Goal: Task Accomplishment & Management: Manage account settings

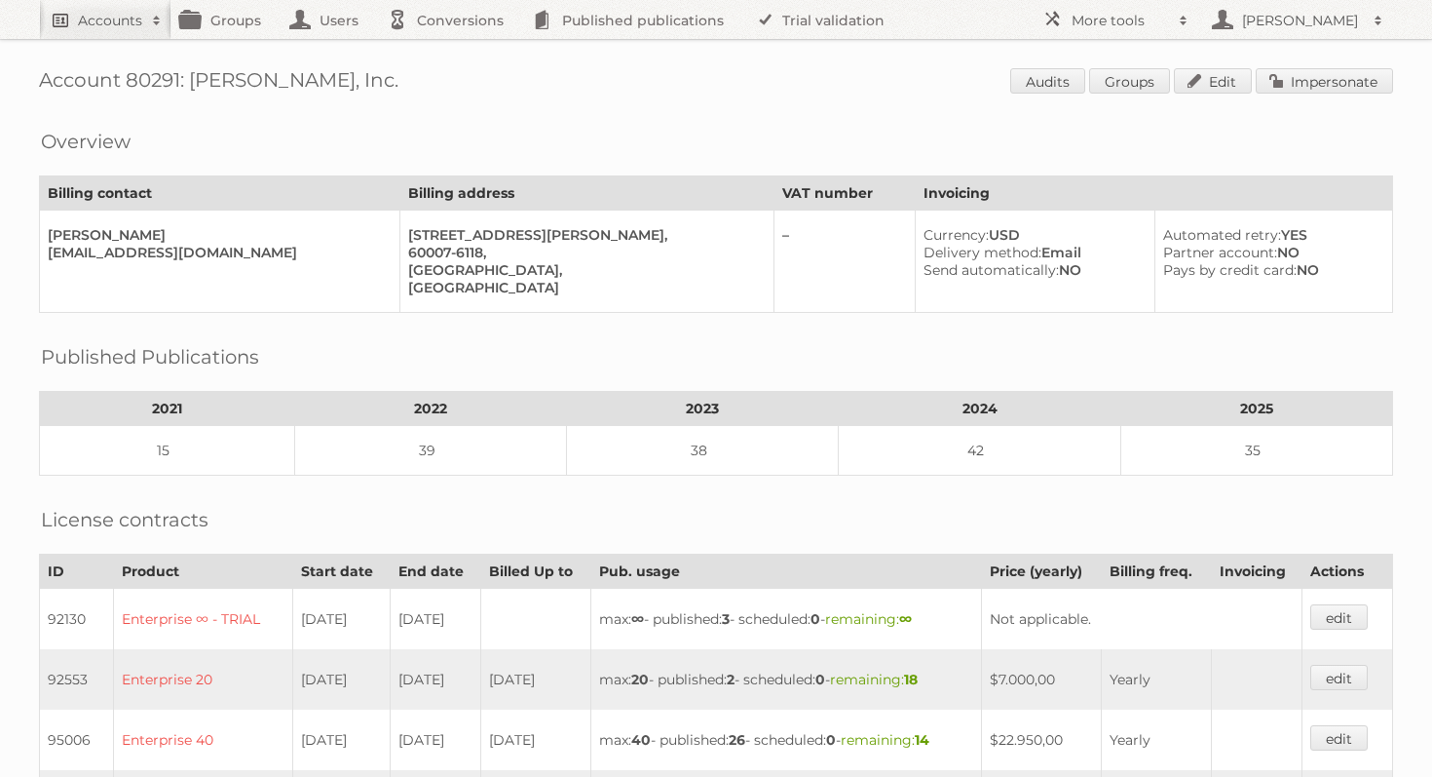
scroll to position [179, 0]
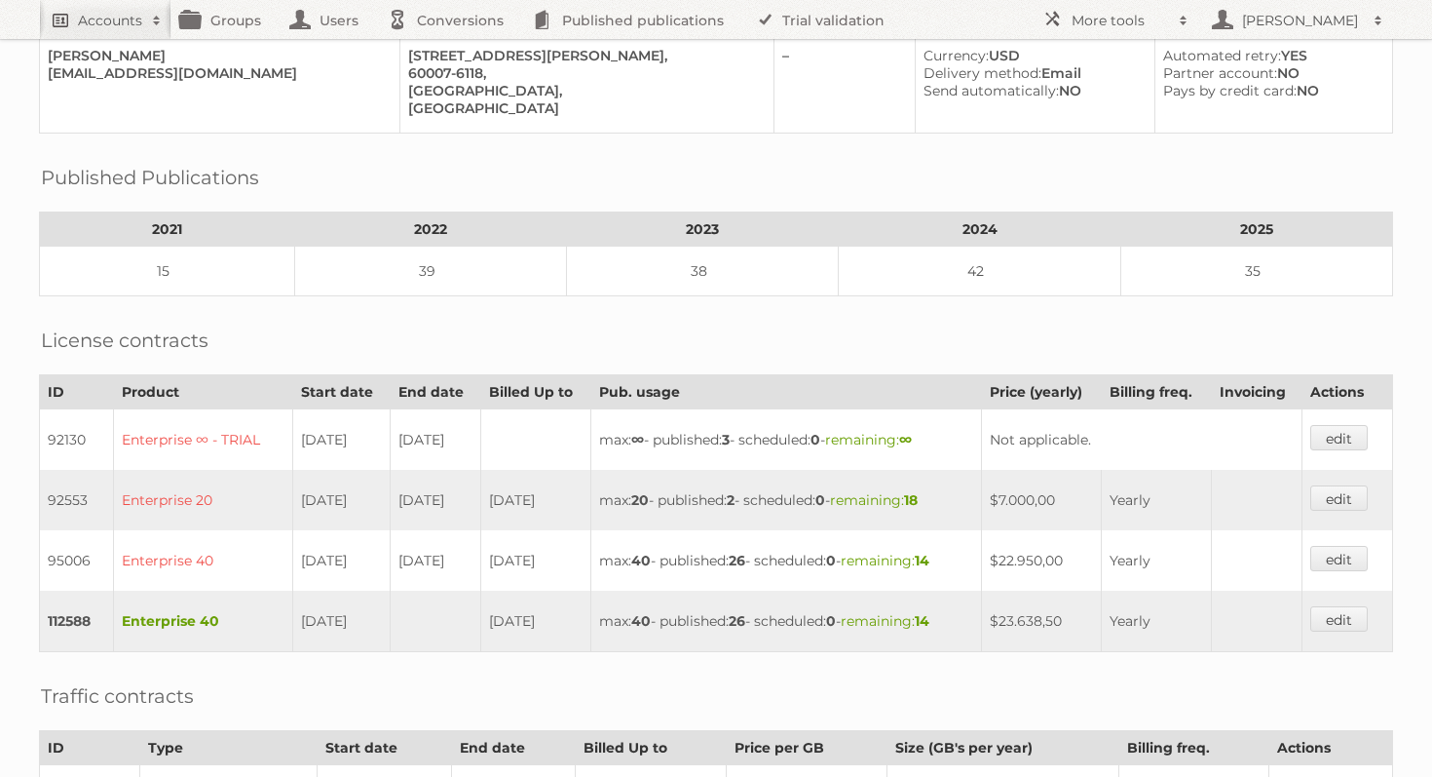
click at [119, 26] on h2 "Accounts" at bounding box center [110, 20] width 64 height 19
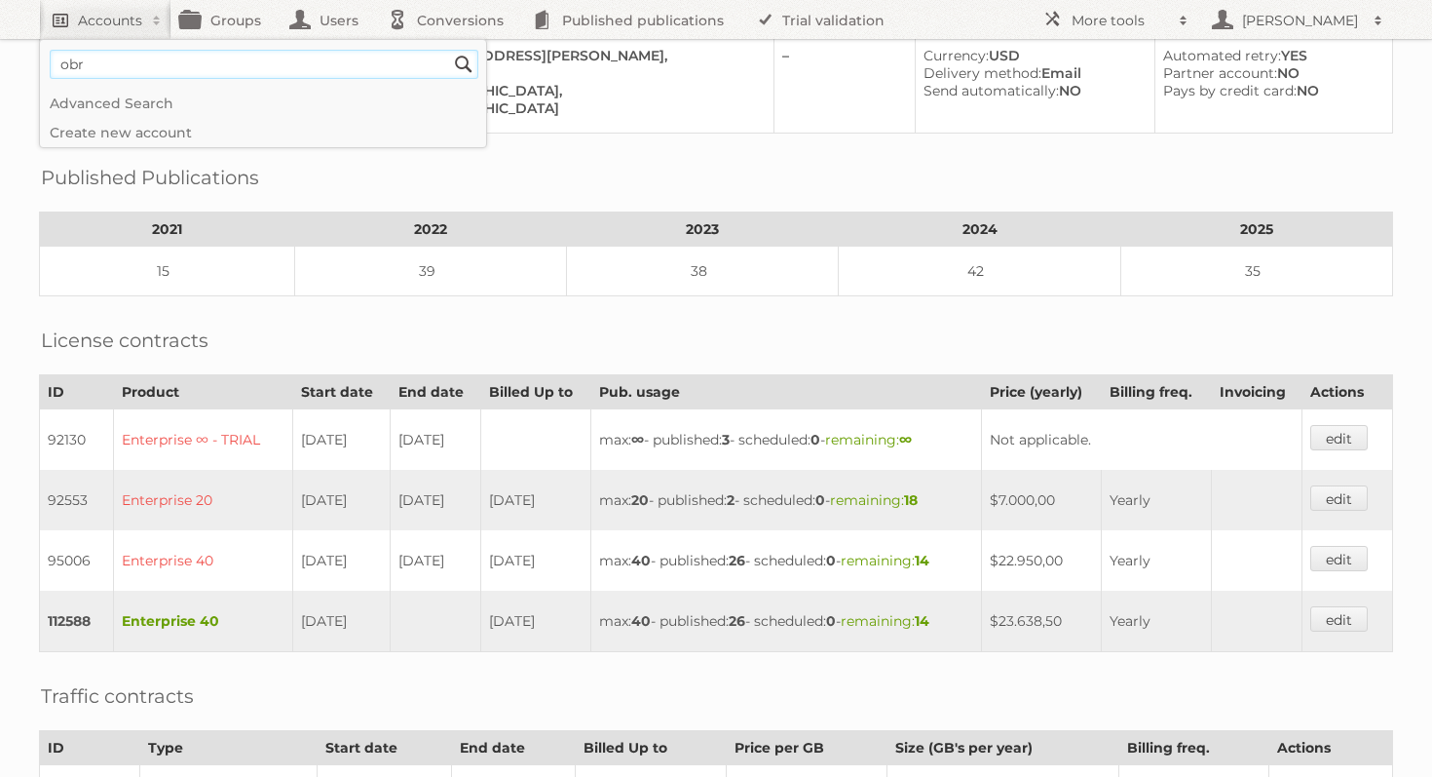
type input"] "obramat"
click at [449, 50] on input "Search" at bounding box center [463, 64] width 29 height 29
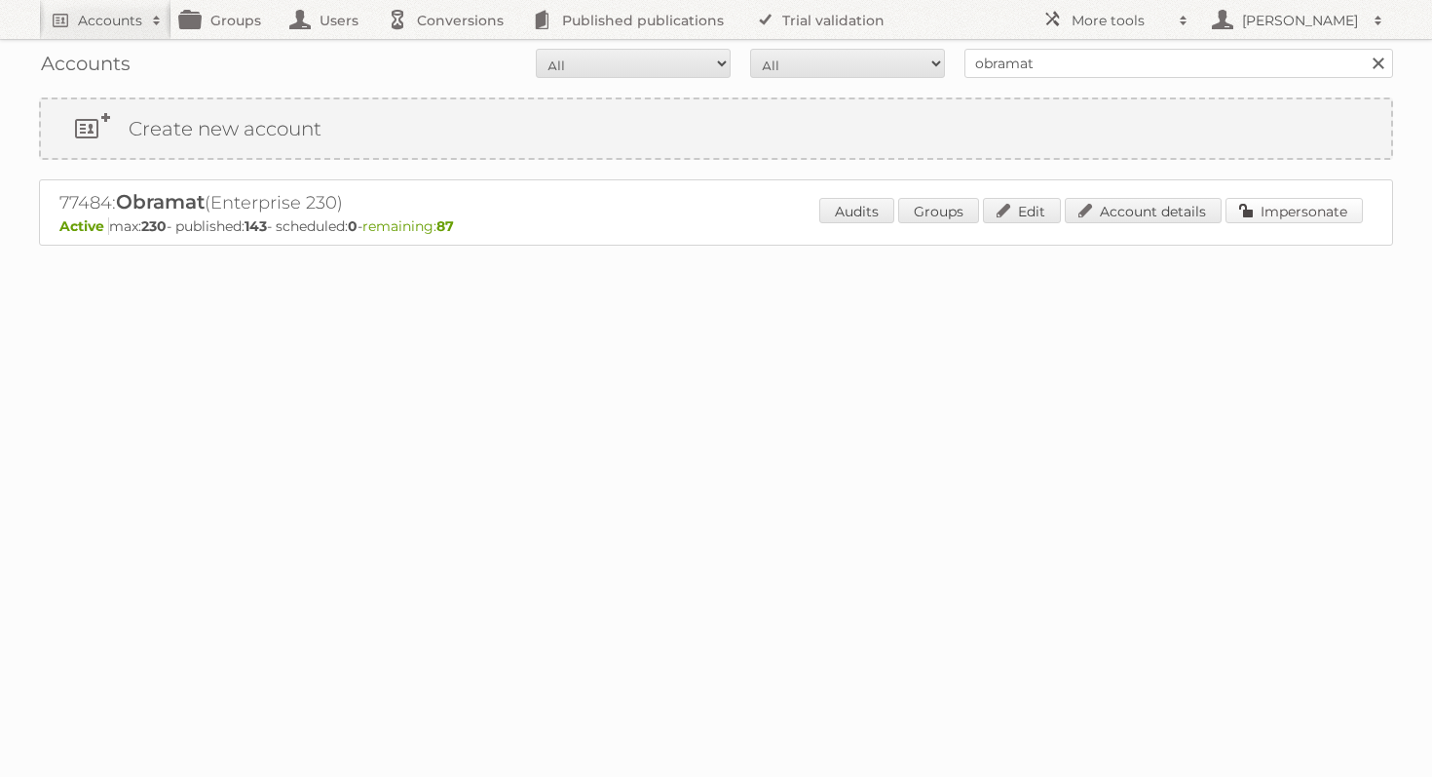
click at [1271, 203] on link "Impersonate" at bounding box center [1294, 210] width 137 height 25
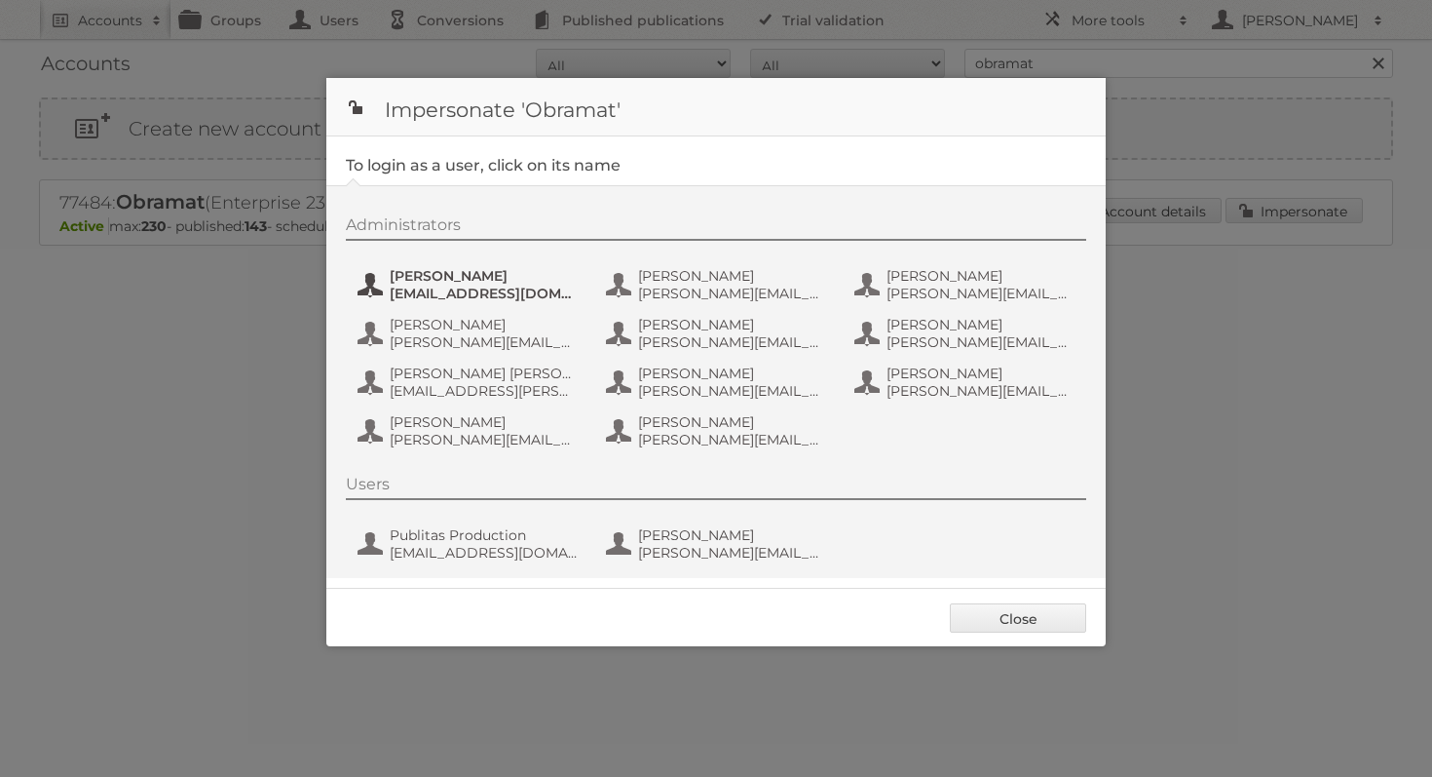
click at [434, 293] on span "belen.maciasp@obramat.es" at bounding box center [484, 294] width 189 height 18
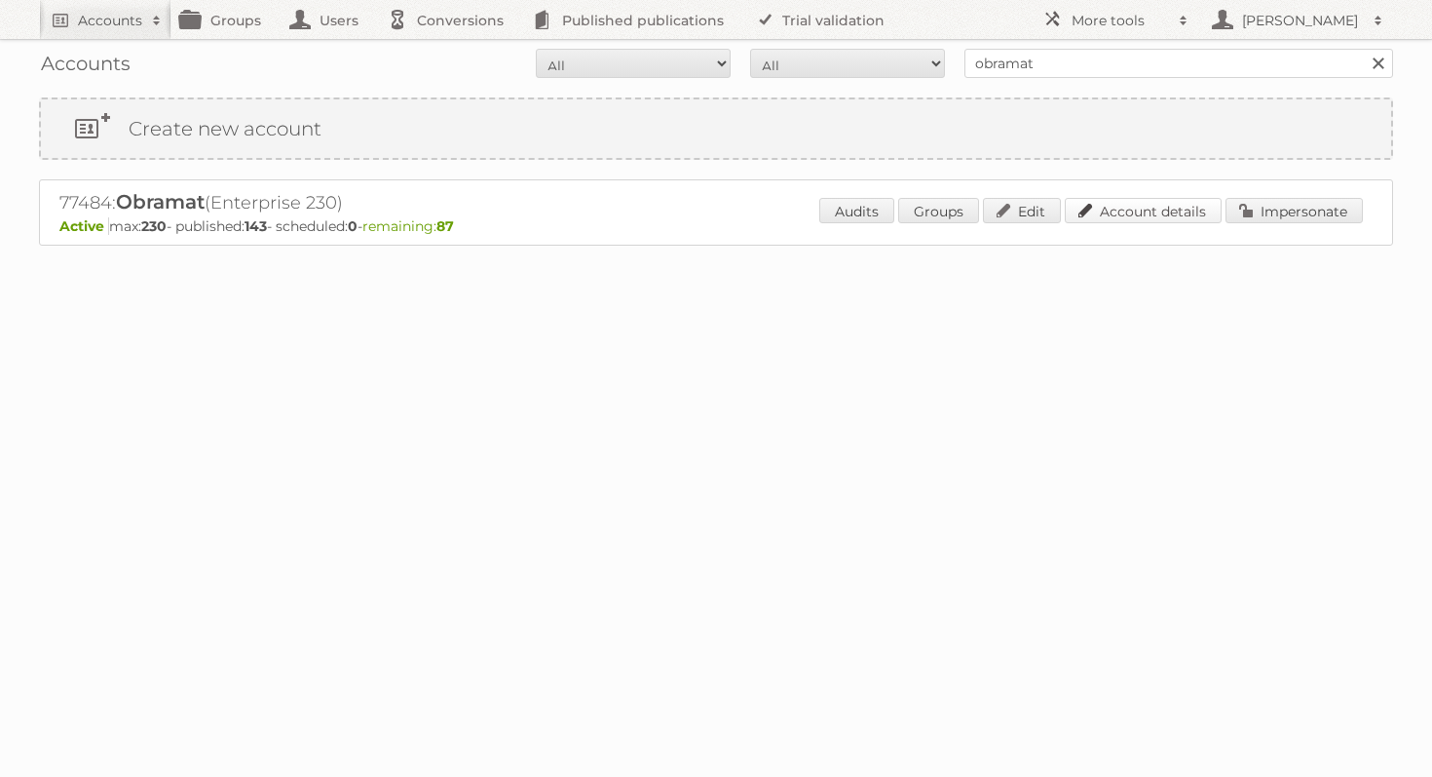
click at [1123, 212] on link "Account details" at bounding box center [1143, 210] width 157 height 25
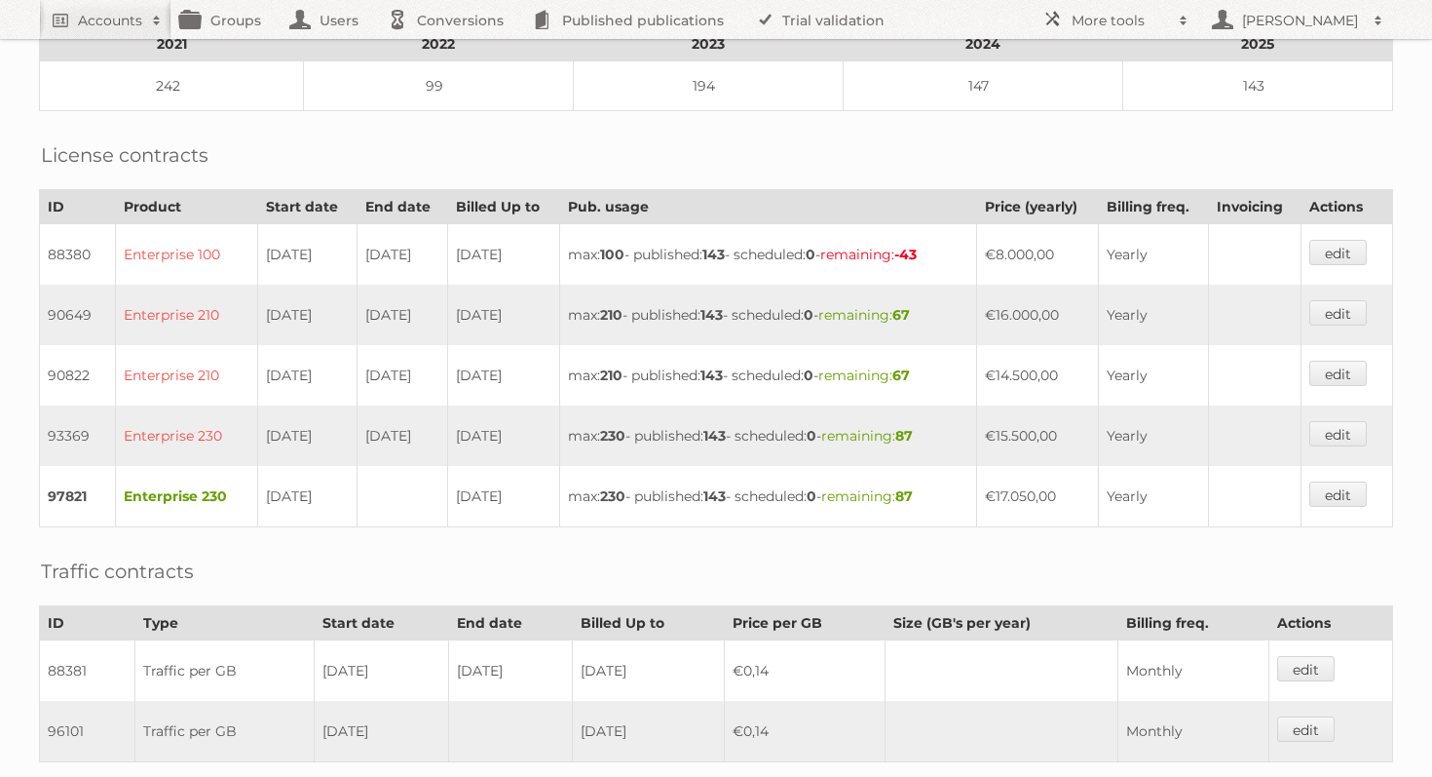
scroll to position [445, 0]
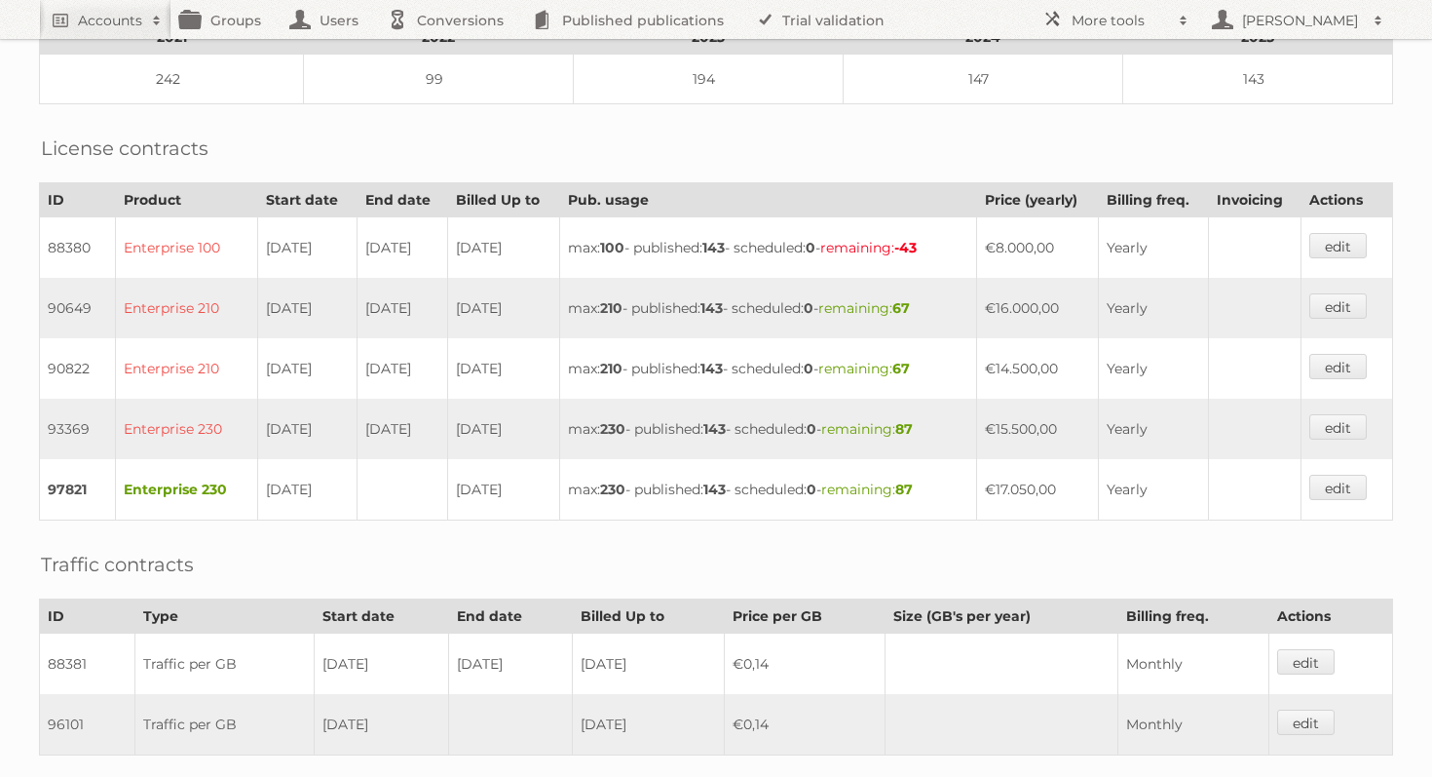
drag, startPoint x: 294, startPoint y: 476, endPoint x: 350, endPoint y: 476, distance: 55.5
click at [350, 476] on tr "97821 Enterprise 230 17-11-2022 16-11-2025 max: 230 - published: 143 - schedule…" at bounding box center [716, 489] width 1353 height 61
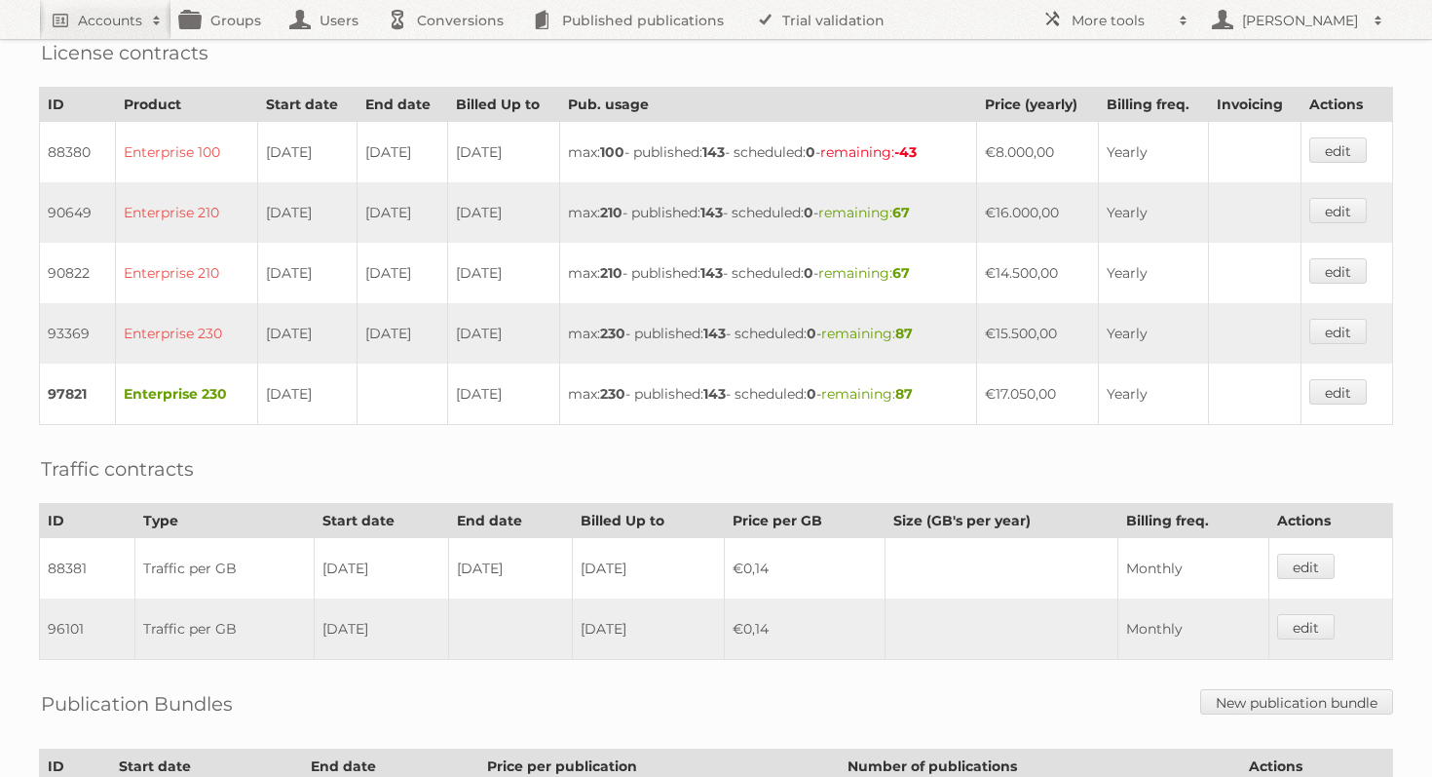
scroll to position [729, 0]
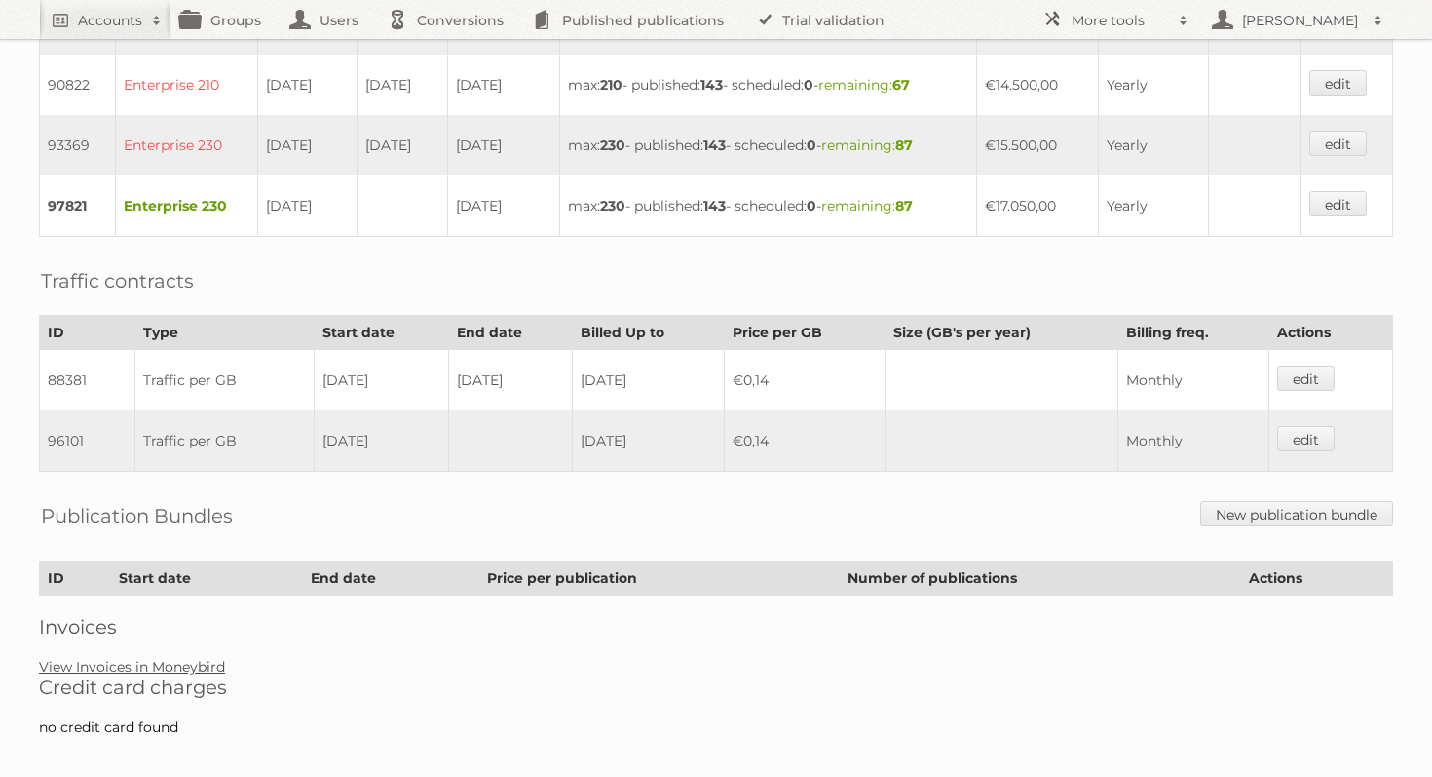
click at [185, 658] on link "View Invoices in Moneybird" at bounding box center [132, 667] width 186 height 18
